Goal: Task Accomplishment & Management: Manage account settings

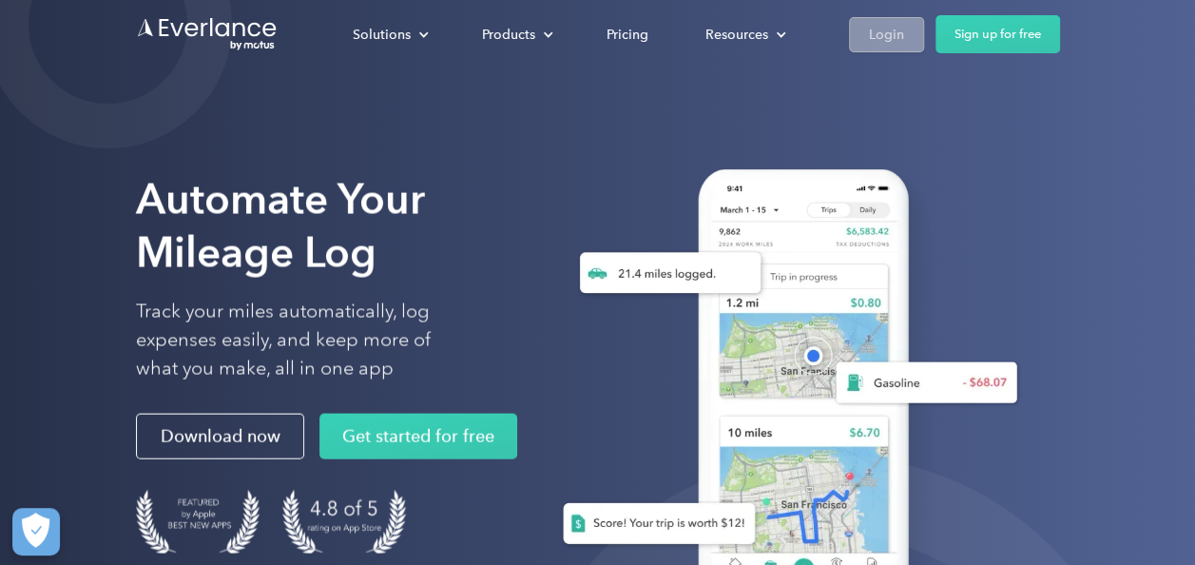
click at [893, 35] on div "Login" at bounding box center [886, 35] width 35 height 24
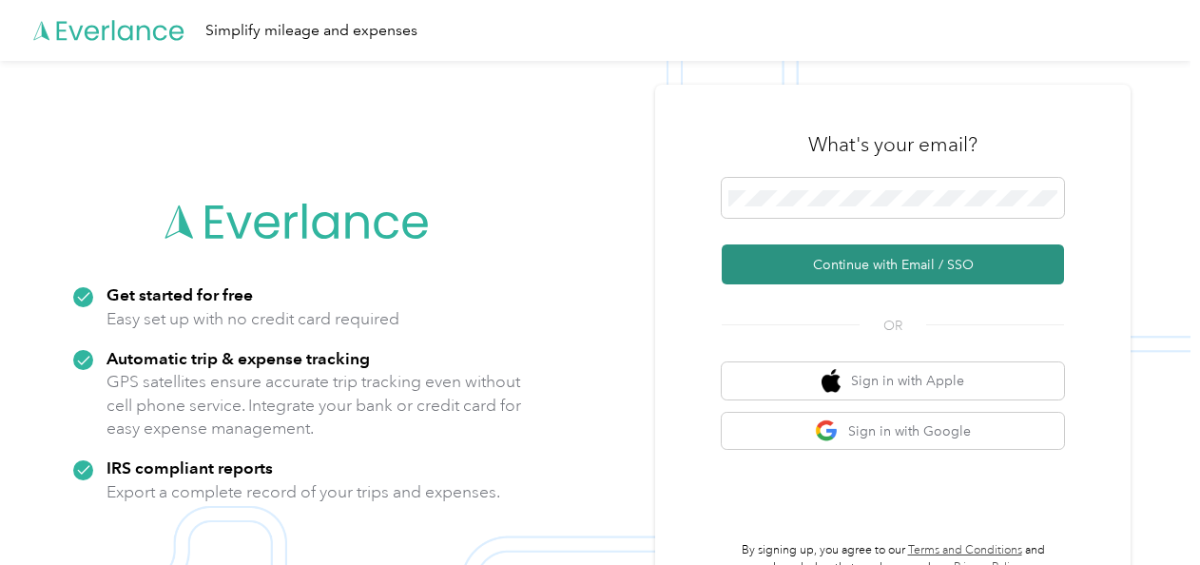
click at [849, 255] on button "Continue with Email / SSO" at bounding box center [893, 264] width 342 height 40
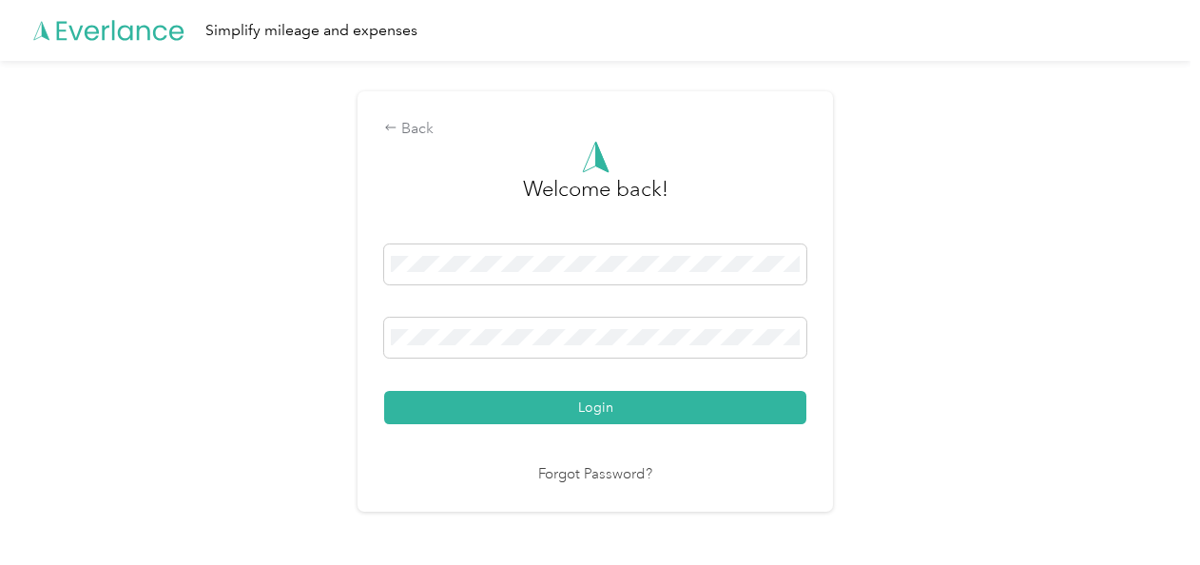
click at [765, 389] on div "Login" at bounding box center [595, 334] width 422 height 180
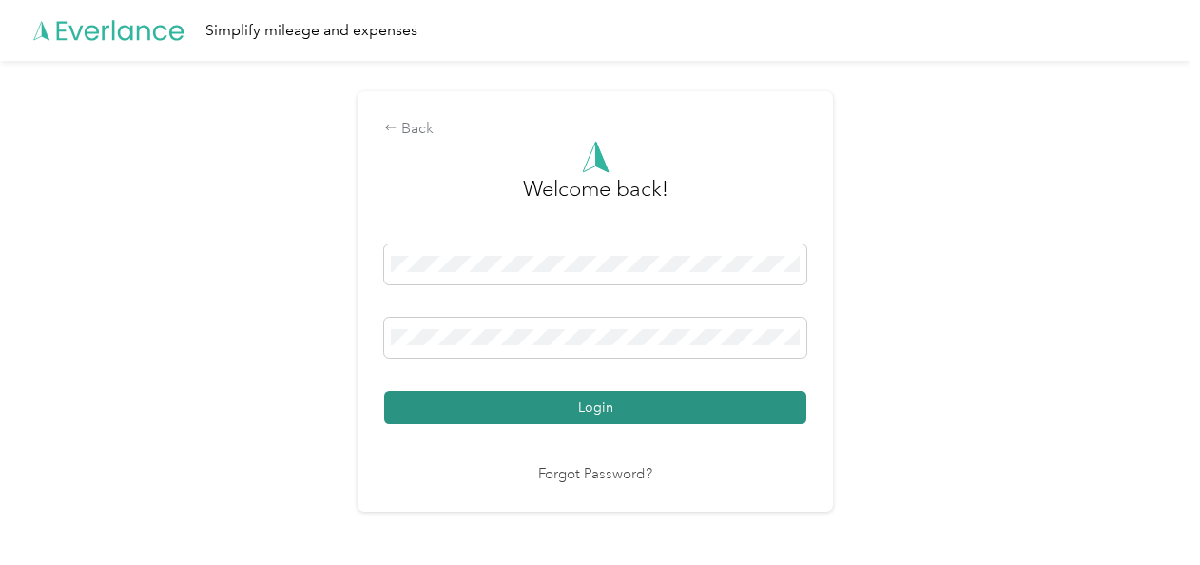
click at [761, 407] on button "Login" at bounding box center [595, 407] width 422 height 33
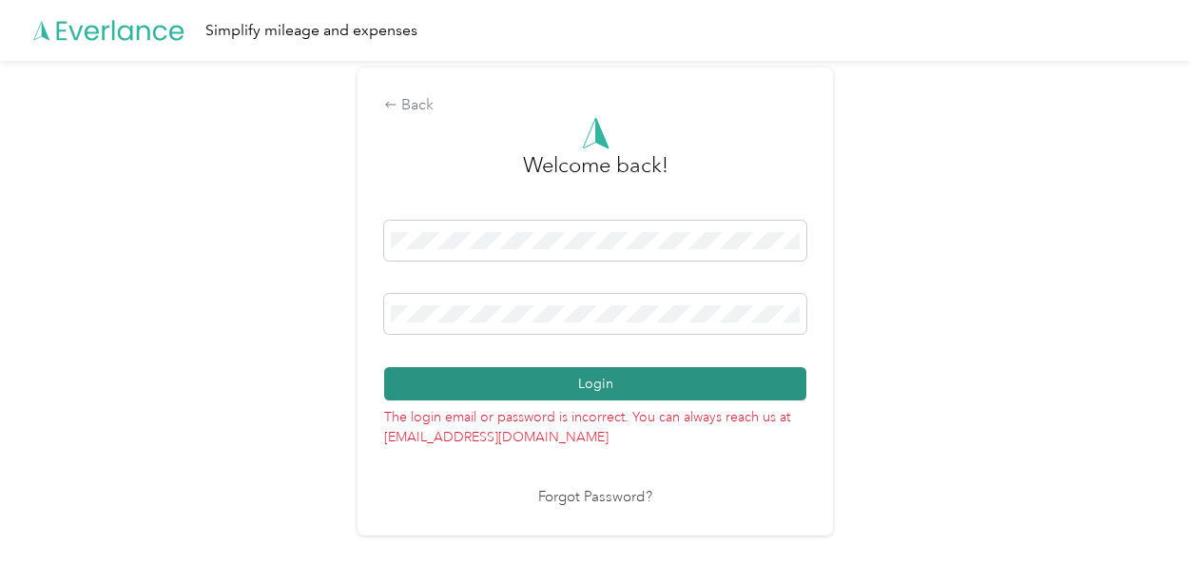
click at [504, 373] on button "Login" at bounding box center [595, 383] width 422 height 33
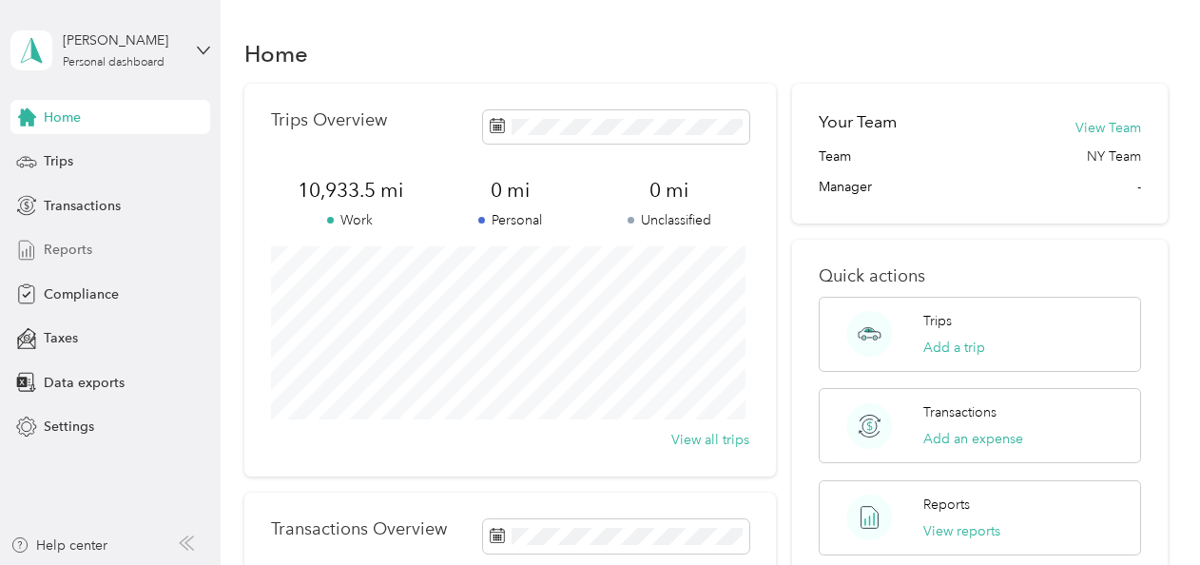
click at [99, 240] on div "Reports" at bounding box center [110, 250] width 200 height 34
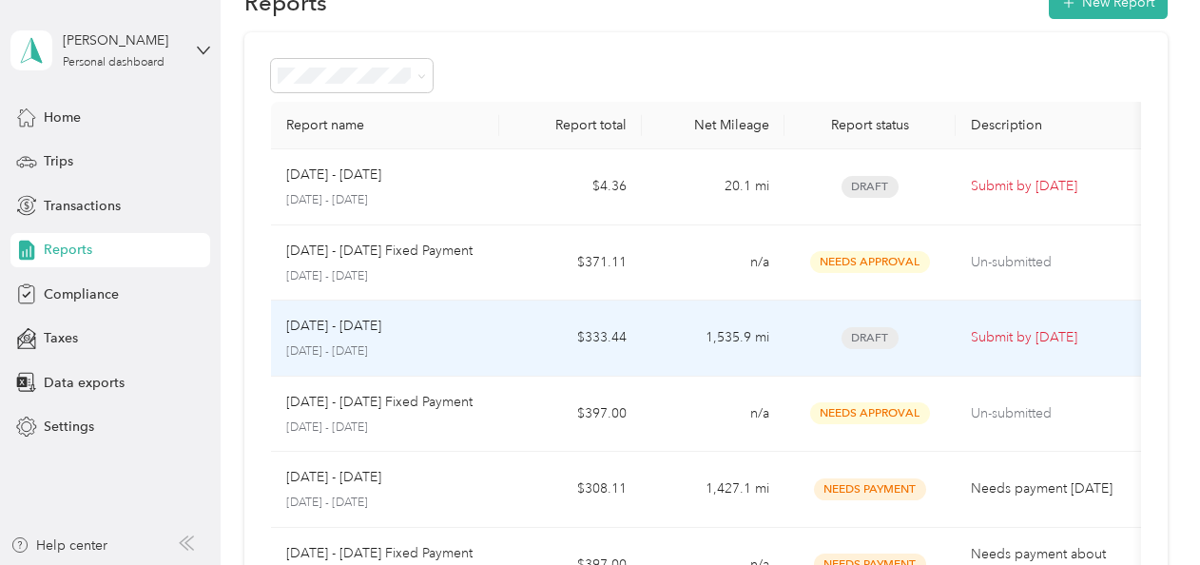
scroll to position [95, 0]
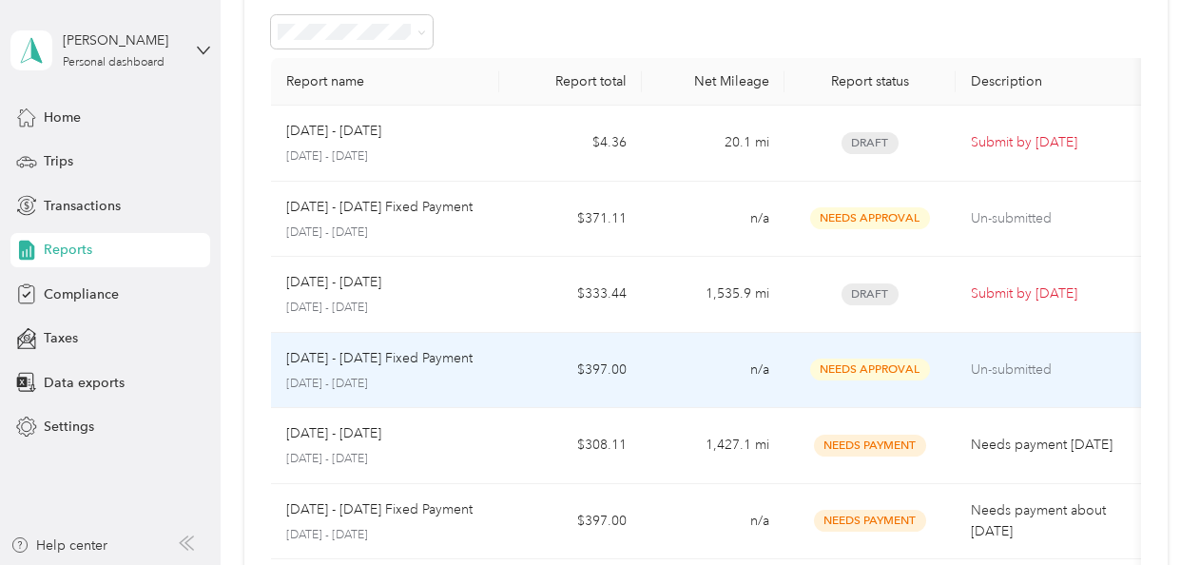
click at [697, 374] on td "n/a" at bounding box center [713, 371] width 143 height 76
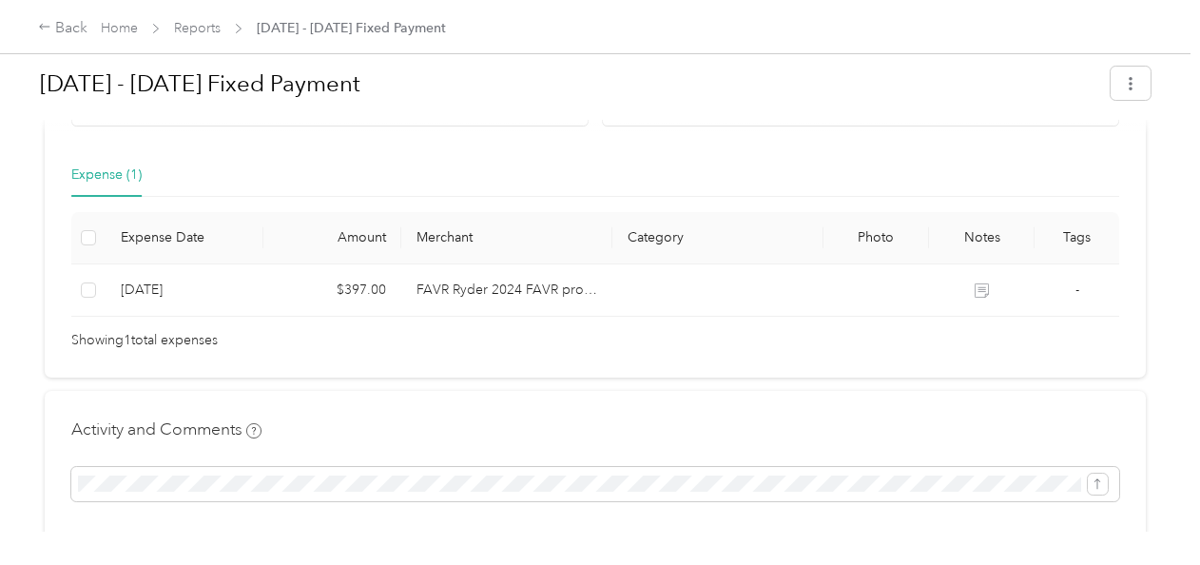
scroll to position [310, 0]
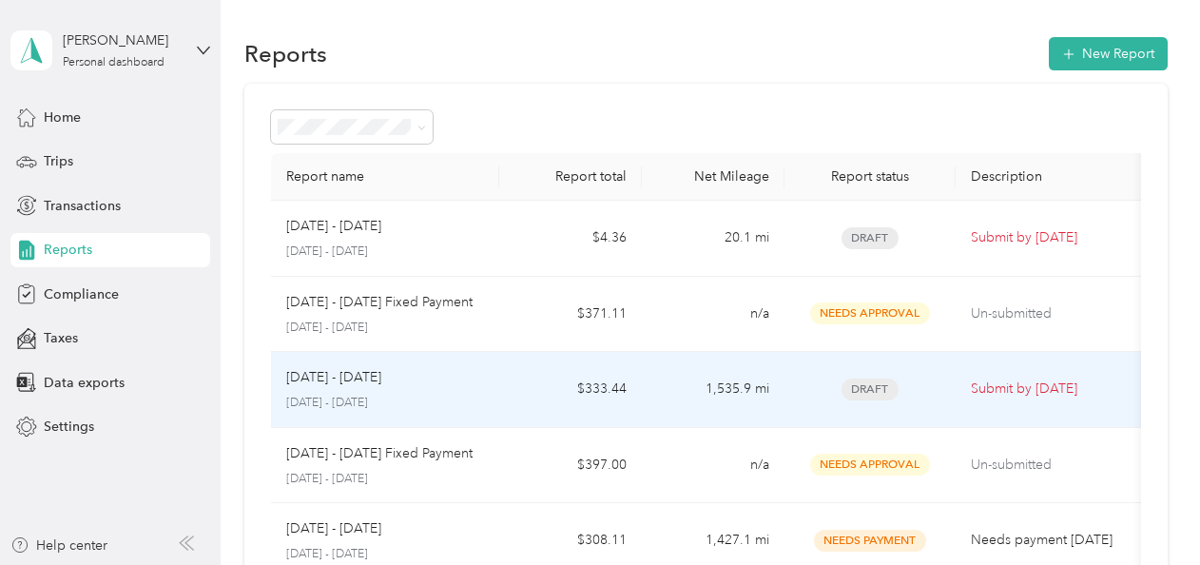
click at [690, 393] on td "1,535.9 mi" at bounding box center [713, 390] width 143 height 76
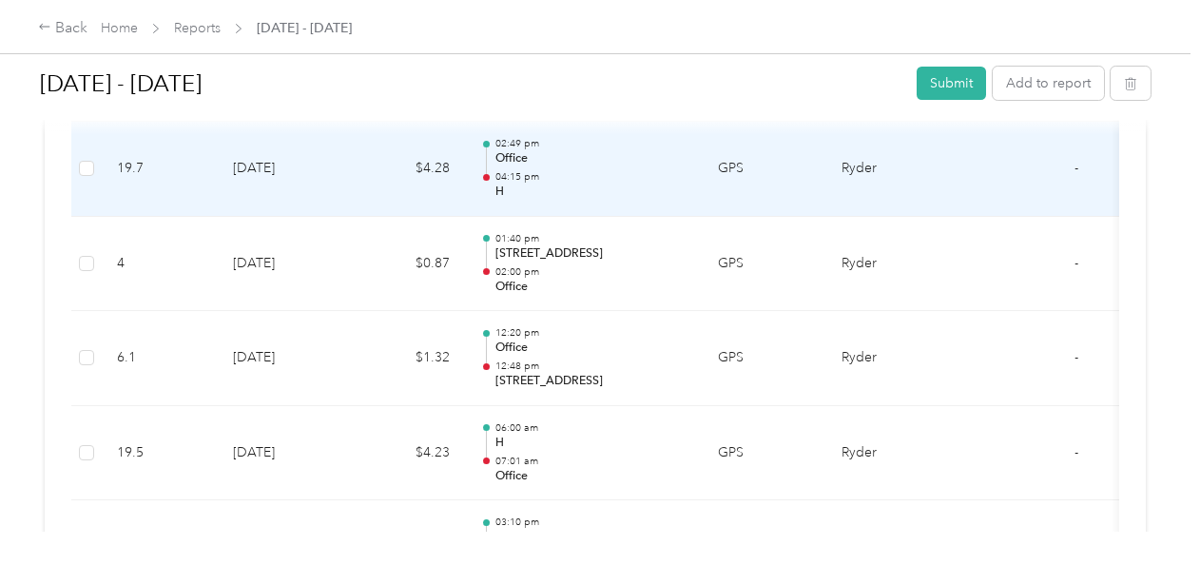
scroll to position [6657, 0]
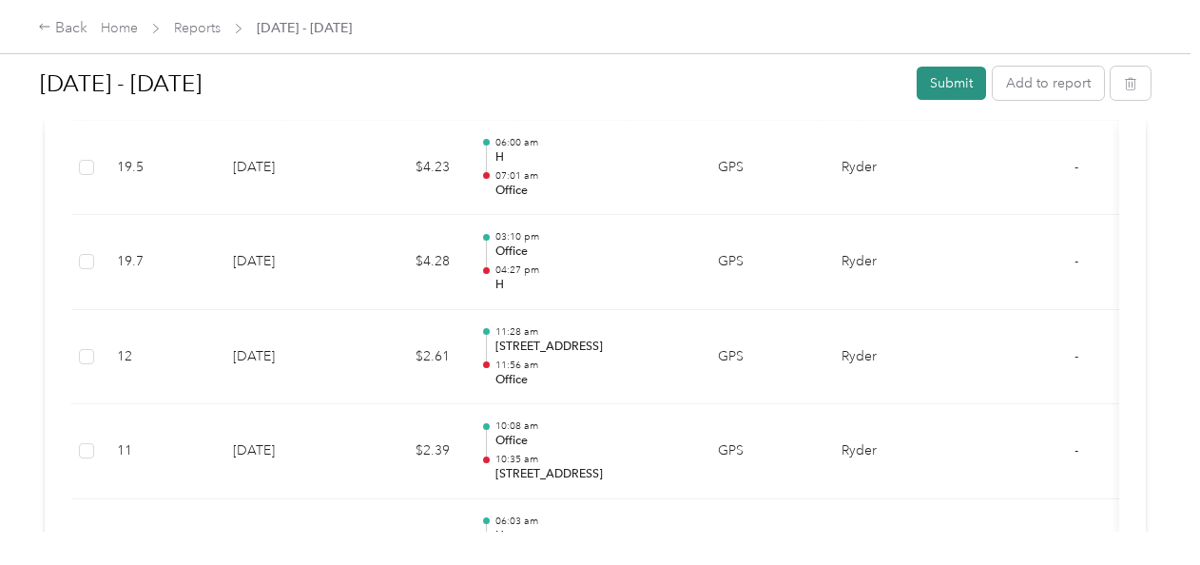
click at [948, 91] on button "Submit" at bounding box center [951, 83] width 69 height 33
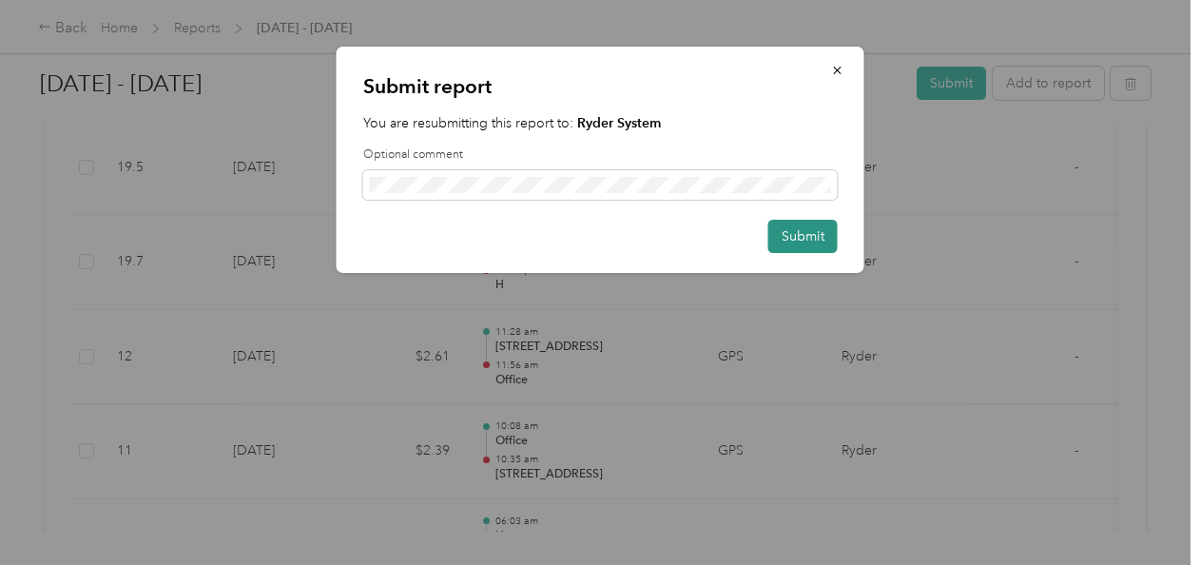
click at [818, 238] on button "Submit" at bounding box center [802, 236] width 69 height 33
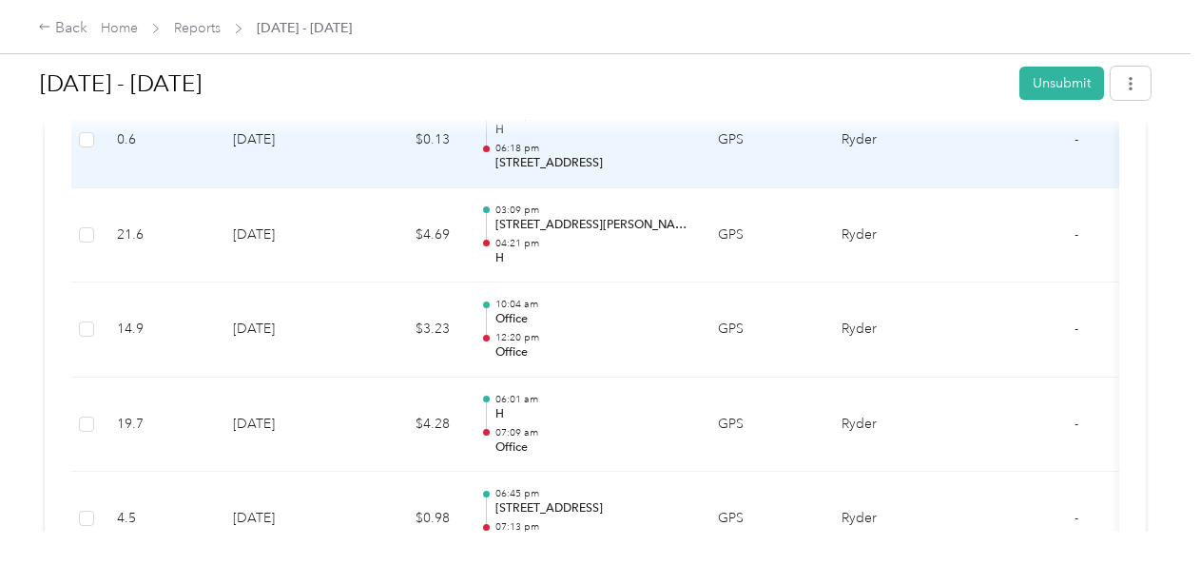
scroll to position [5820, 0]
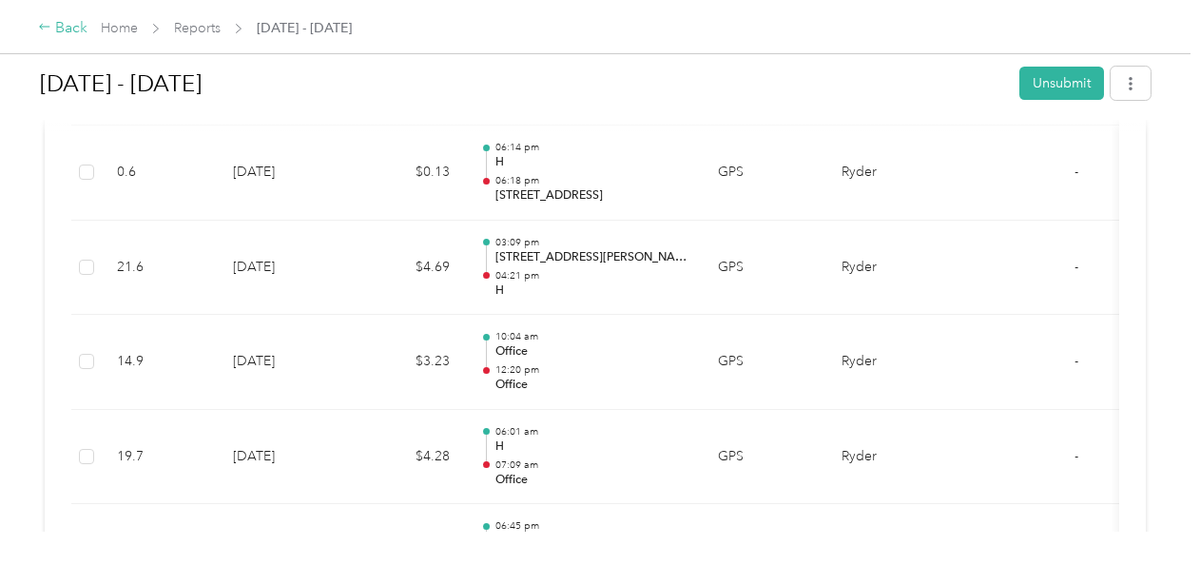
click at [58, 29] on div "Back" at bounding box center [62, 28] width 49 height 23
